Goal: Task Accomplishment & Management: Manage account settings

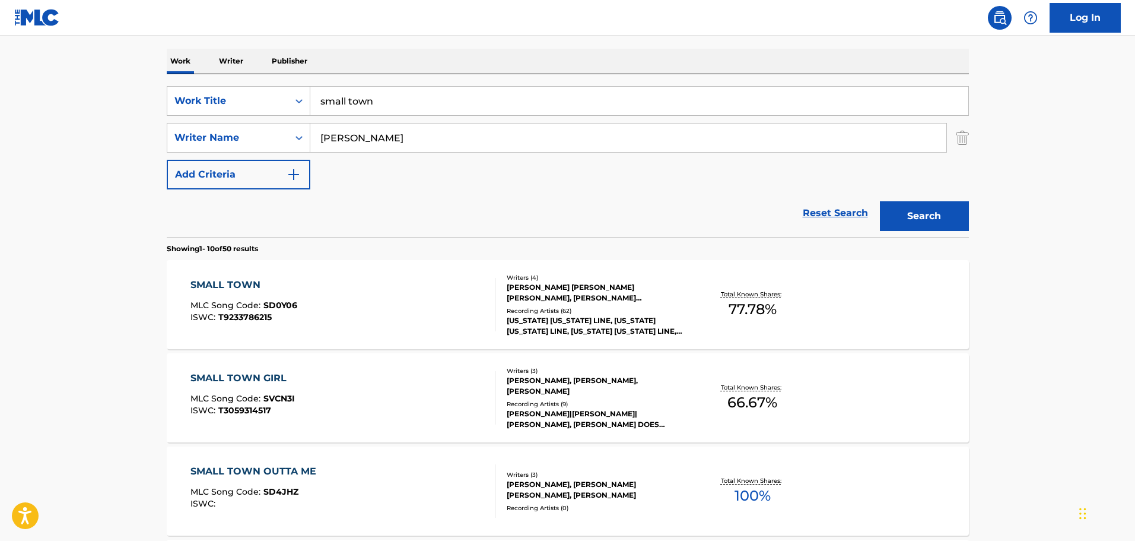
scroll to position [178, 0]
click at [313, 300] on div "SMALL TOWN MLC Song Code : SD0Y06 ISWC : T9233786215" at bounding box center [342, 304] width 305 height 53
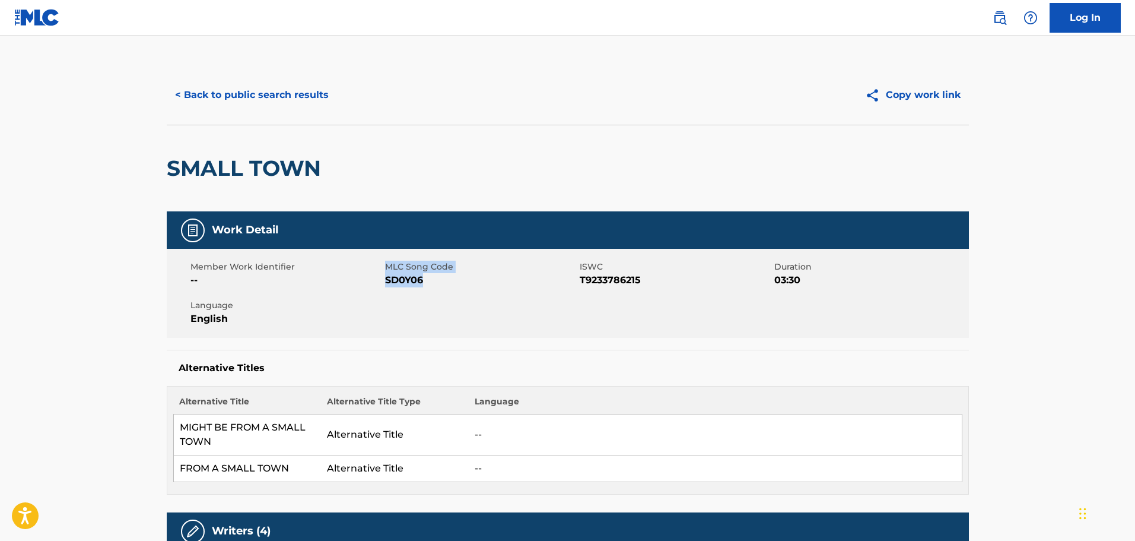
drag, startPoint x: 382, startPoint y: 281, endPoint x: 435, endPoint y: 281, distance: 53.4
click at [435, 281] on div "Member Work Identifier -- MLC Song Code SD0Y06 ISWC T9233786215 Duration 03:30 …" at bounding box center [568, 293] width 802 height 89
click at [435, 281] on span "SD0Y06" at bounding box center [481, 280] width 192 height 14
drag, startPoint x: 408, startPoint y: 286, endPoint x: 387, endPoint y: 286, distance: 20.2
click at [387, 286] on span "SD0Y06" at bounding box center [481, 280] width 192 height 14
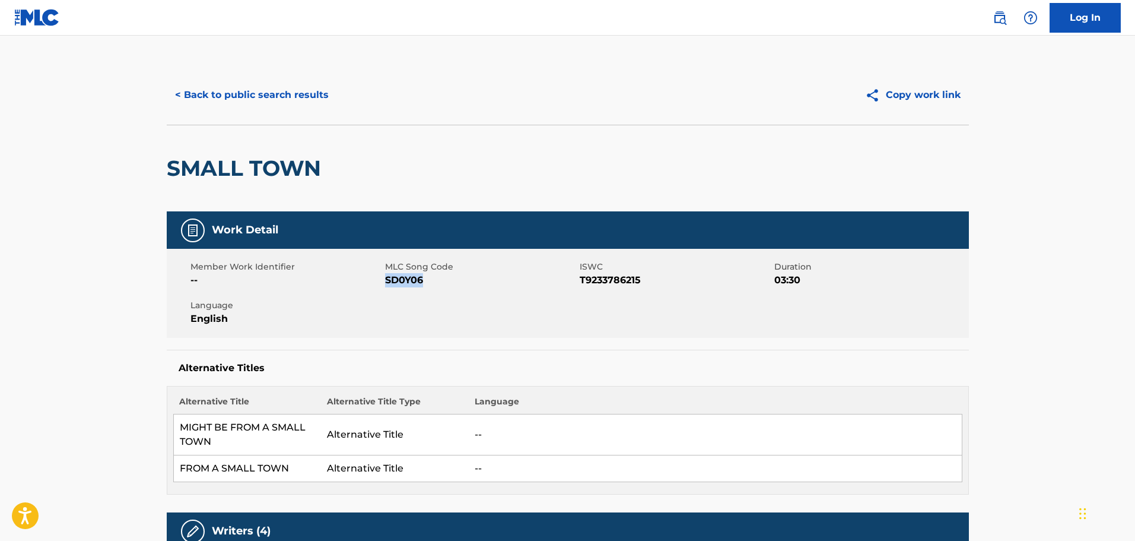
copy span "SD0Y06"
click at [1085, 26] on link "Log In" at bounding box center [1085, 18] width 71 height 30
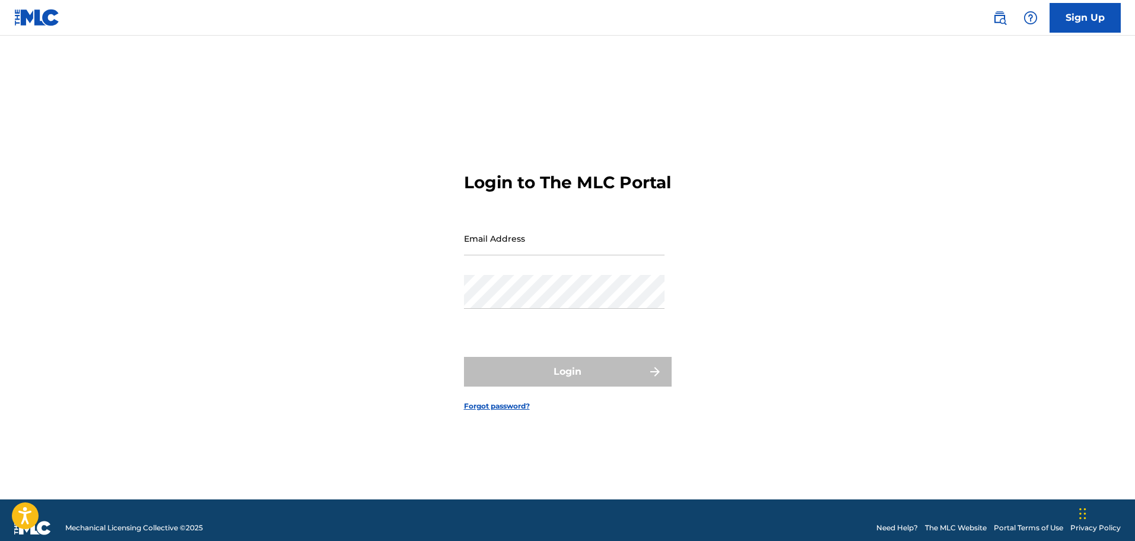
click at [583, 255] on input "Email Address" at bounding box center [564, 238] width 201 height 34
type input "[EMAIL_ADDRESS][DOMAIN_NAME]"
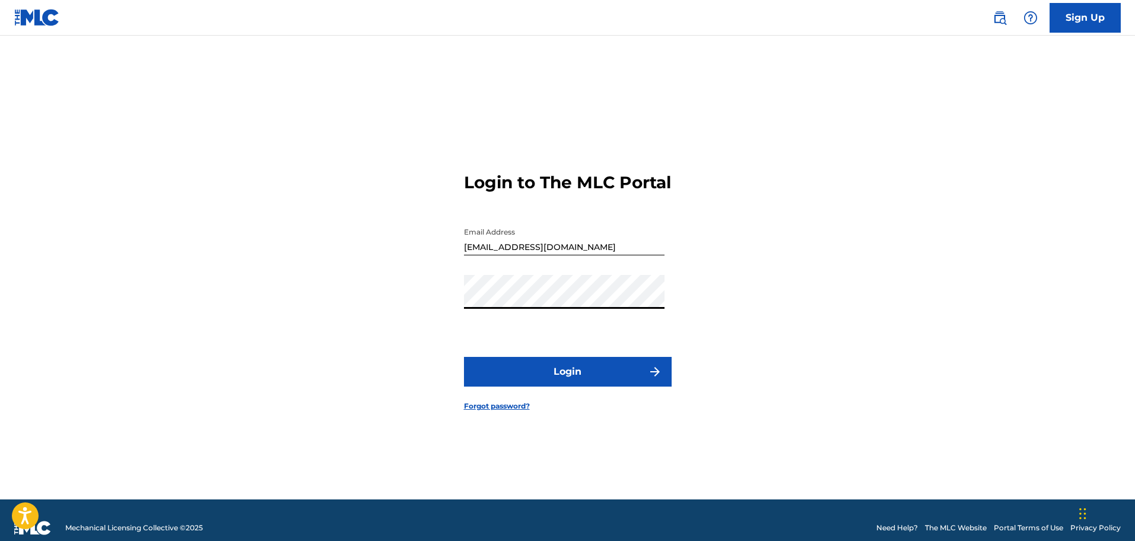
click at [464, 357] on button "Login" at bounding box center [568, 372] width 208 height 30
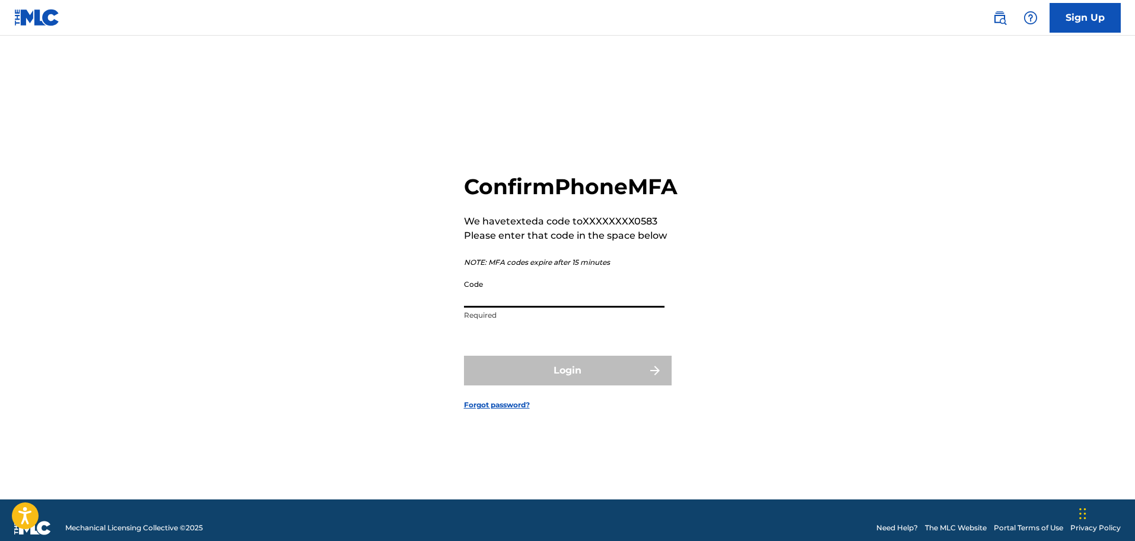
click at [514, 307] on input "Code" at bounding box center [564, 291] width 201 height 34
type input "499856"
click at [464, 355] on button "Login" at bounding box center [568, 370] width 208 height 30
